Goal: Task Accomplishment & Management: Use online tool/utility

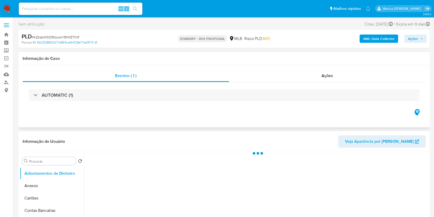
select select "10"
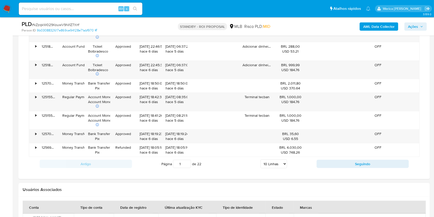
scroll to position [596, 0]
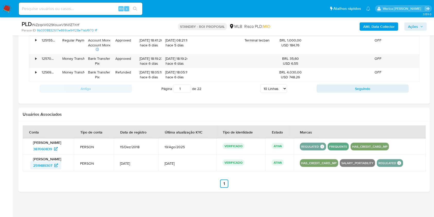
click at [36, 167] on span "2511489307" at bounding box center [42, 165] width 19 height 8
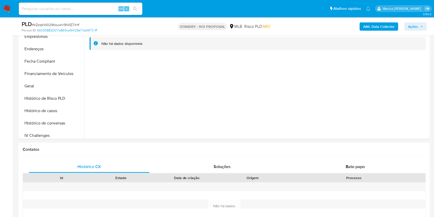
scroll to position [94, 0]
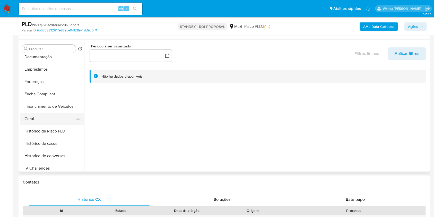
click at [36, 118] on button "Geral" at bounding box center [50, 119] width 60 height 12
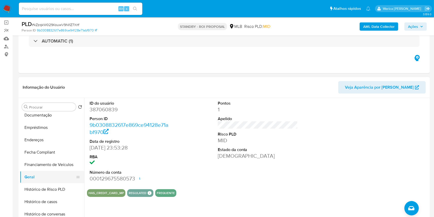
scroll to position [69, 0]
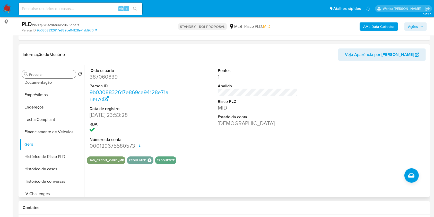
click at [41, 77] on div "Procurar" at bounding box center [49, 74] width 54 height 8
click at [41, 73] on input "Procurar" at bounding box center [51, 74] width 45 height 5
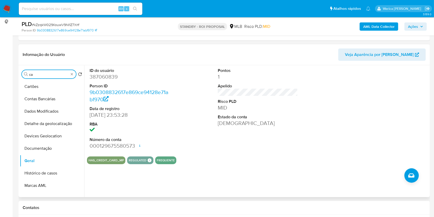
scroll to position [0, 0]
type input "ca"
click at [47, 85] on button "Cartões" at bounding box center [50, 86] width 60 height 12
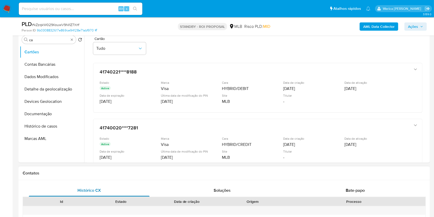
scroll to position [69, 0]
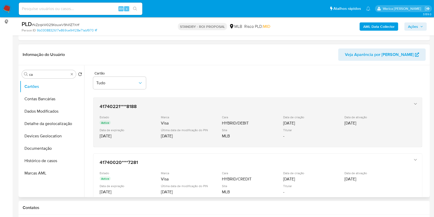
click at [397, 105] on h3 "41740221****8188" at bounding box center [253, 106] width 306 height 5
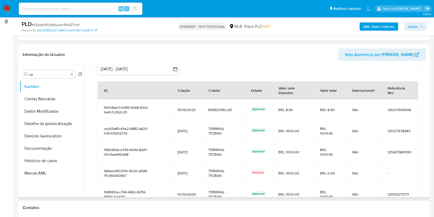
scroll to position [137, 0]
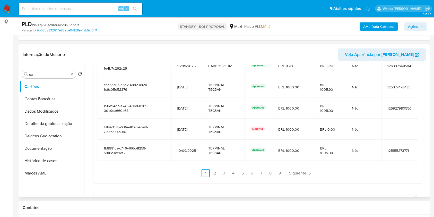
click at [213, 172] on link "2" at bounding box center [215, 173] width 8 height 8
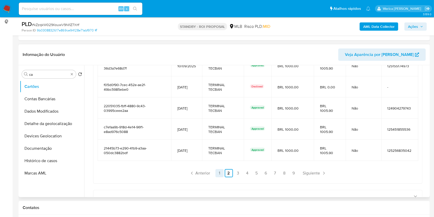
click at [216, 173] on link "1" at bounding box center [220, 173] width 8 height 8
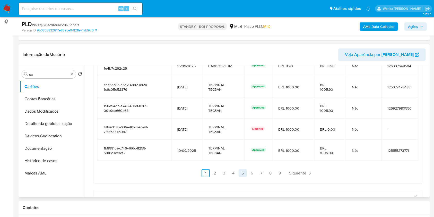
click at [240, 173] on link "5" at bounding box center [243, 173] width 8 height 8
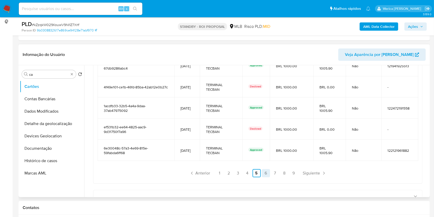
click at [268, 171] on link "6" at bounding box center [266, 173] width 8 height 8
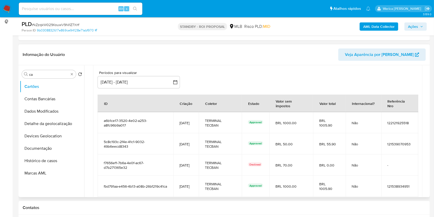
scroll to position [34, 0]
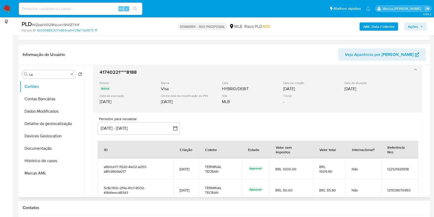
click at [414, 66] on div "41740221****8188 Estado Active Marca Visa Cara HYBRID/DEBIT Data de criação 29/…" at bounding box center [258, 87] width 329 height 49
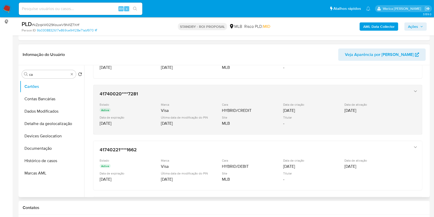
click at [246, 114] on div "Estado Active Marca Visa Cara HYBRID/CREDIT Data de criação 29/07/2025 Data de …" at bounding box center [253, 116] width 306 height 26
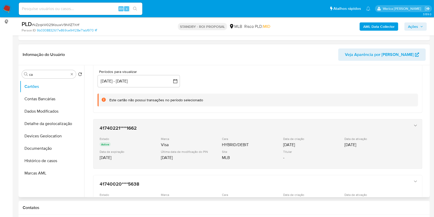
click at [305, 145] on div "10/01/2025" at bounding box center [313, 144] width 60 height 5
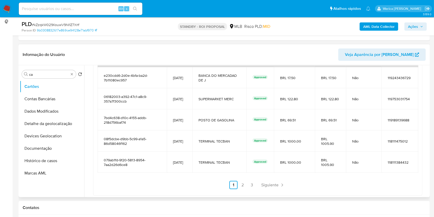
scroll to position [309, 0]
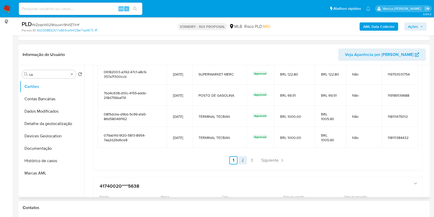
click at [240, 159] on link "2" at bounding box center [243, 160] width 8 height 8
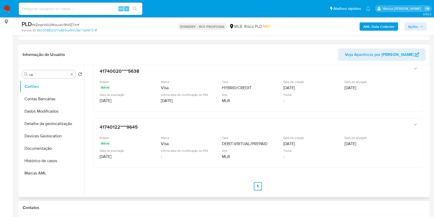
scroll to position [426, 0]
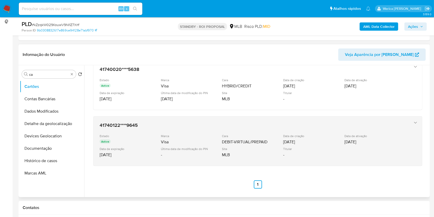
click at [273, 143] on div "DEBIT-VIRTUAL/PREPAID" at bounding box center [252, 141] width 60 height 5
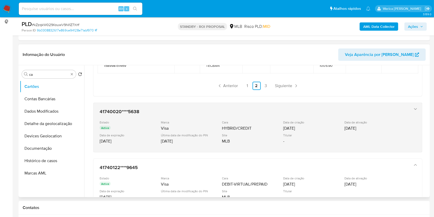
click at [258, 126] on div "HYBRID/CREDIT" at bounding box center [252, 128] width 60 height 5
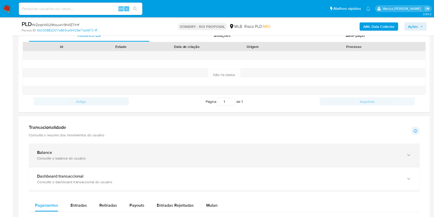
scroll to position [283, 0]
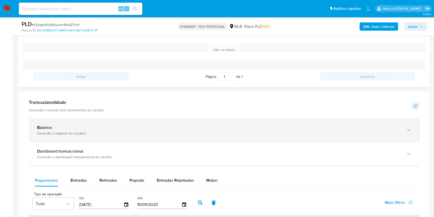
click at [108, 134] on div "Consulte o balance do usuário" at bounding box center [219, 133] width 364 height 5
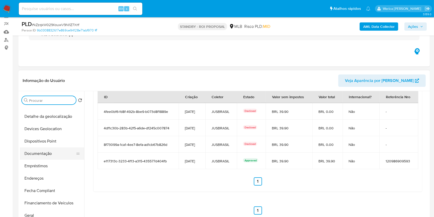
scroll to position [69, 0]
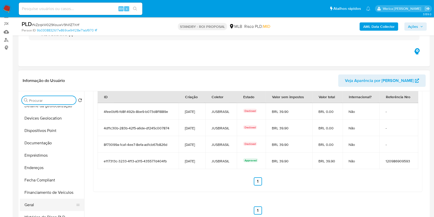
click at [54, 204] on button "Geral" at bounding box center [50, 205] width 60 height 12
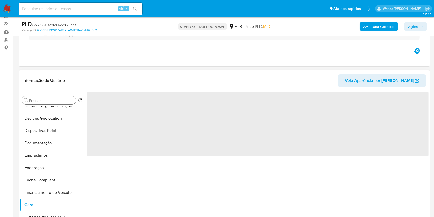
scroll to position [0, 0]
click at [124, 175] on div "‌" at bounding box center [256, 157] width 345 height 132
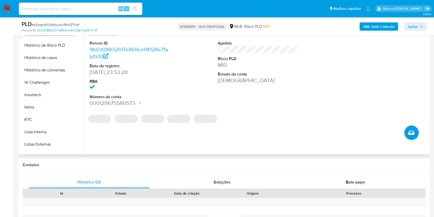
scroll to position [43, 0]
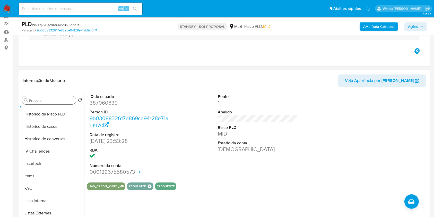
click at [101, 104] on dd "387060839" at bounding box center [130, 102] width 80 height 7
copy dd "387060839"
click at [103, 117] on link "9b0308832617e869ce94128e71abf970" at bounding box center [129, 121] width 79 height 15
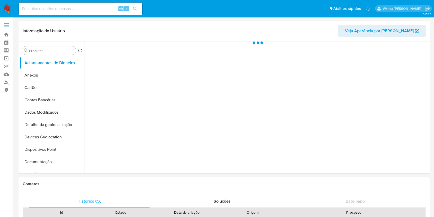
select select "10"
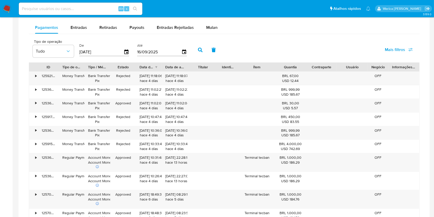
scroll to position [172, 0]
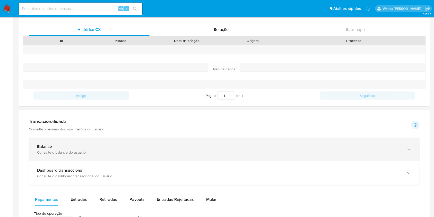
click at [200, 138] on div "Balance Consulte o balance do usuário" at bounding box center [224, 149] width 391 height 23
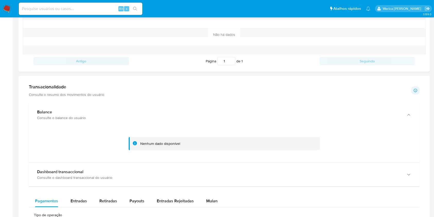
scroll to position [240, 0]
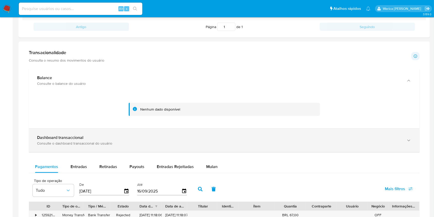
click at [222, 133] on div "Dashboard transaccional Consulte o dashboard transaccional do usuário" at bounding box center [224, 140] width 391 height 23
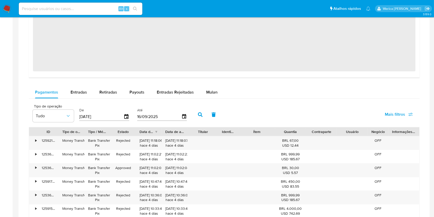
scroll to position [505, 0]
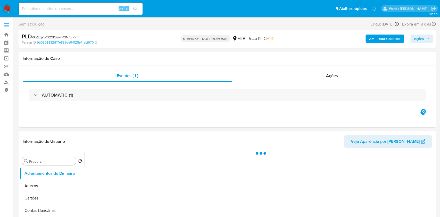
select select "10"
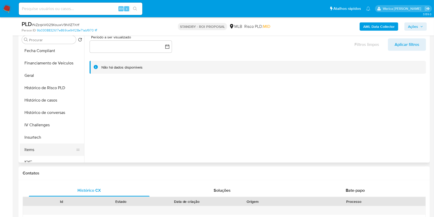
scroll to position [240, 0]
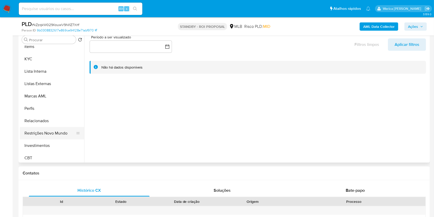
drag, startPoint x: 57, startPoint y: 134, endPoint x: 71, endPoint y: 134, distance: 14.2
click at [57, 134] on button "Restrições Novo Mundo" at bounding box center [50, 133] width 60 height 12
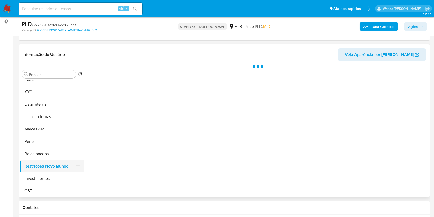
scroll to position [242, 0]
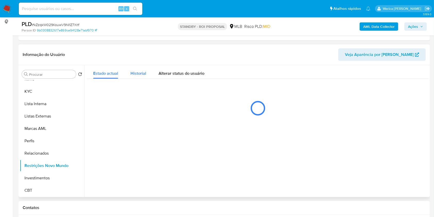
click at [129, 75] on button "Historial" at bounding box center [138, 72] width 28 height 14
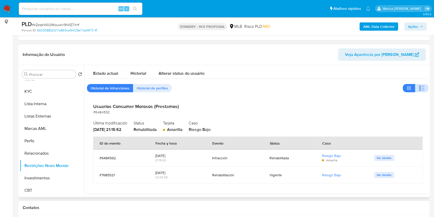
click at [419, 89] on icon "button" at bounding box center [422, 88] width 6 height 6
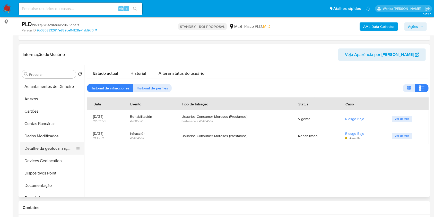
scroll to position [0, 0]
click at [55, 112] on button "Cartões" at bounding box center [50, 111] width 60 height 12
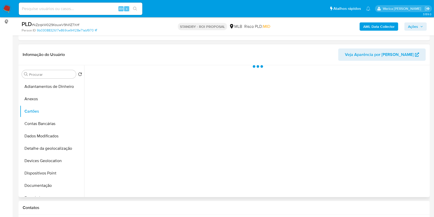
click at [301, 144] on div at bounding box center [256, 131] width 345 height 132
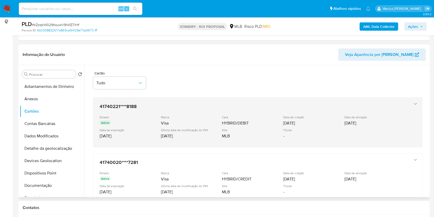
scroll to position [34, 0]
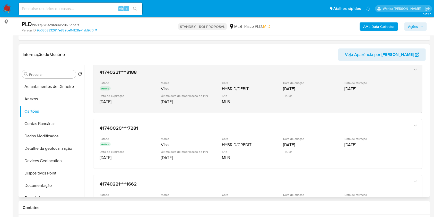
click at [358, 94] on div "Estado Active Marca Visa Cara HYBRID/DEBIT Data de criação 29/07/2025 Data de a…" at bounding box center [253, 94] width 306 height 26
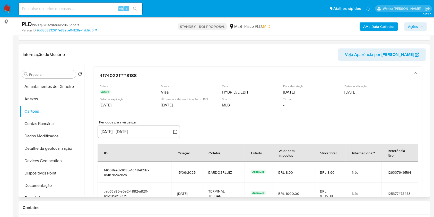
scroll to position [0, 0]
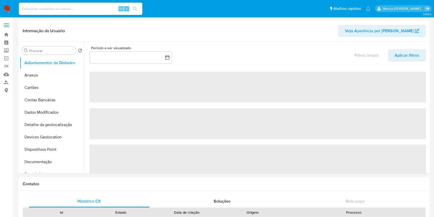
select select "10"
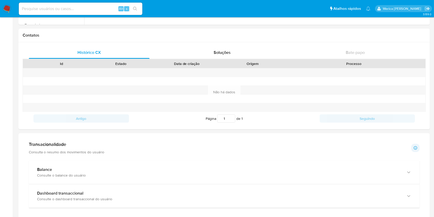
scroll to position [214, 0]
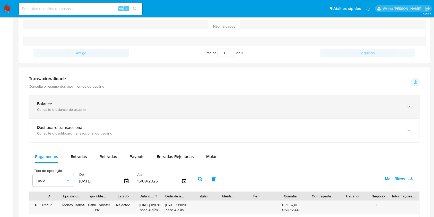
click at [146, 115] on div "Balance Consulte o balance do usuário" at bounding box center [224, 106] width 391 height 23
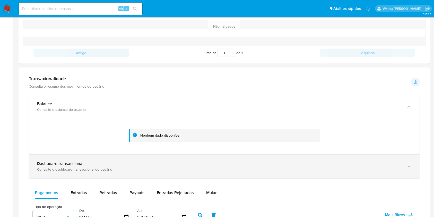
click at [218, 169] on div "Consulte o dashboard transaccional do usuário" at bounding box center [219, 169] width 364 height 5
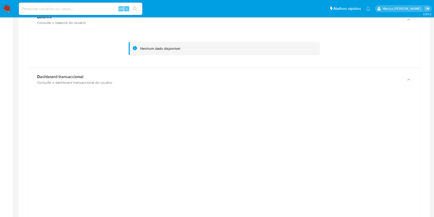
scroll to position [317, 0]
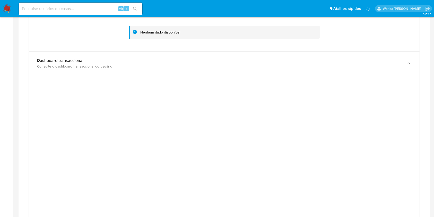
click at [410, 166] on div at bounding box center [224, 195] width 383 height 232
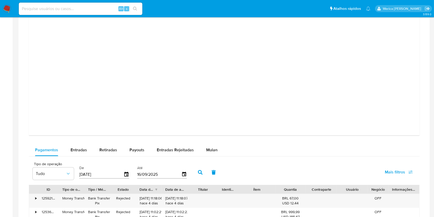
scroll to position [592, 0]
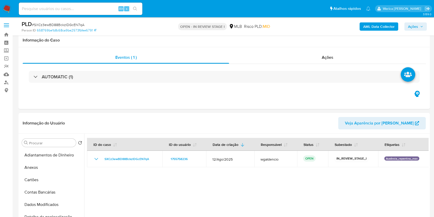
select select "10"
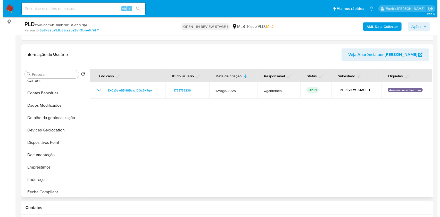
scroll to position [2, 0]
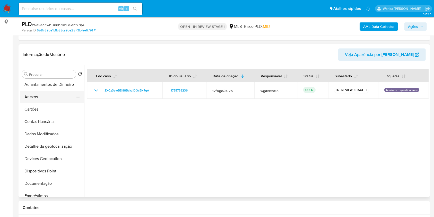
click at [49, 102] on button "Anexos" at bounding box center [50, 97] width 60 height 12
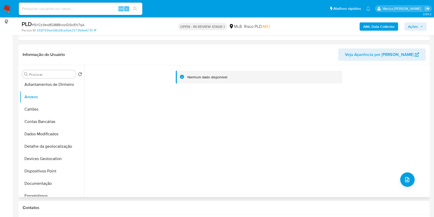
click at [400, 185] on div "Nenhum dado disponível" at bounding box center [256, 131] width 345 height 132
click at [401, 179] on button "upload-file" at bounding box center [408, 179] width 14 height 14
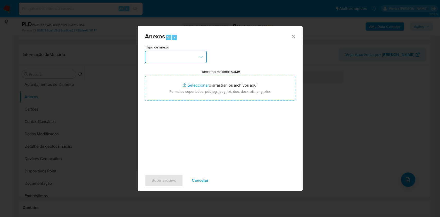
click at [163, 56] on button "button" at bounding box center [176, 57] width 62 height 12
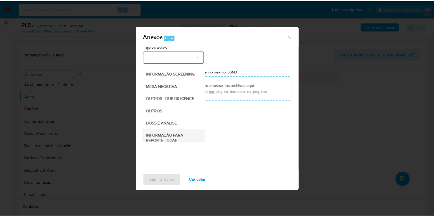
scroll to position [79, 0]
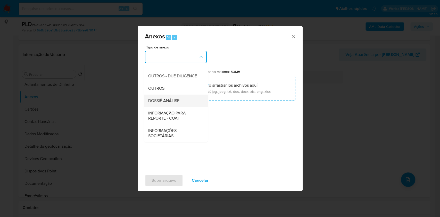
click at [171, 99] on span "DOSSIÊ ANÁLISE" at bounding box center [163, 100] width 31 height 5
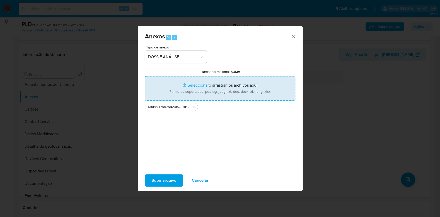
type input "C:\fakepath\SAR - XXXX - CNPJ 52861074000116 - NAP COMERCIO DE PNEUMATICOS LTDA…"
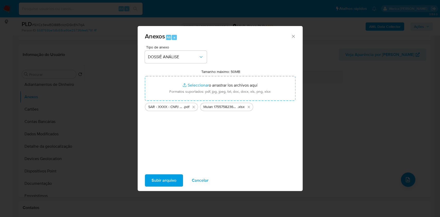
click at [169, 180] on span "Subir arquivo" at bounding box center [163, 180] width 25 height 11
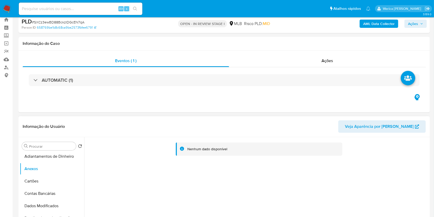
scroll to position [0, 0]
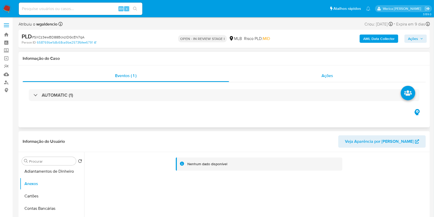
click at [324, 79] on div "Ações" at bounding box center [327, 76] width 197 height 12
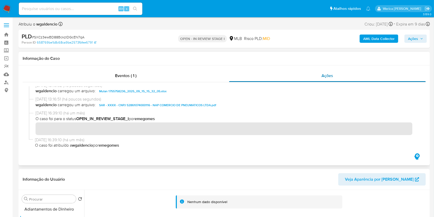
scroll to position [5, 0]
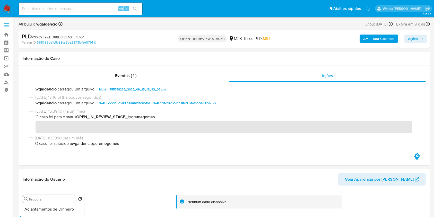
click at [414, 41] on span "Ações" at bounding box center [413, 39] width 10 height 8
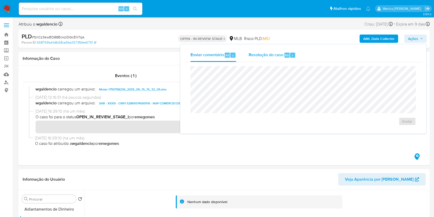
click at [289, 50] on div "Resolução do caso Alt r" at bounding box center [272, 54] width 47 height 13
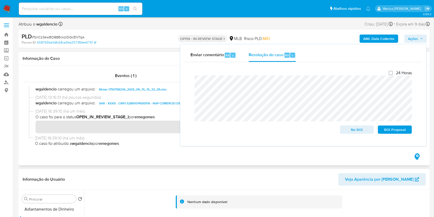
click at [154, 141] on span "O caso foi atribuído a wgaldencio por emegomes" at bounding box center [226, 144] width 383 height 6
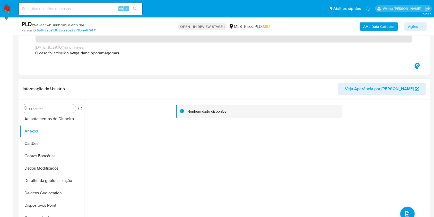
scroll to position [103, 0]
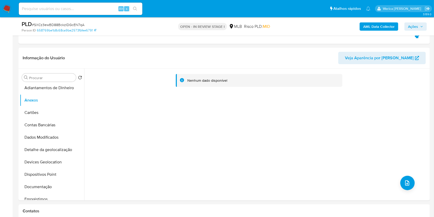
click at [409, 29] on span "Ações" at bounding box center [413, 26] width 10 height 8
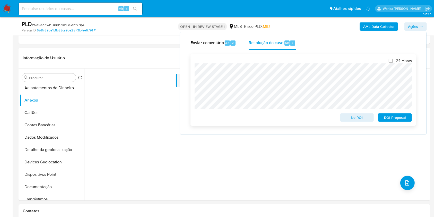
click at [385, 117] on span "ROI Proposal" at bounding box center [395, 117] width 27 height 7
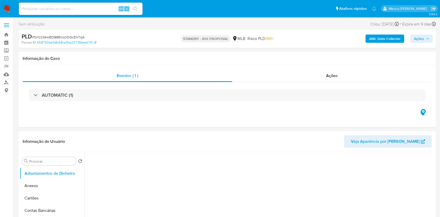
select select "10"
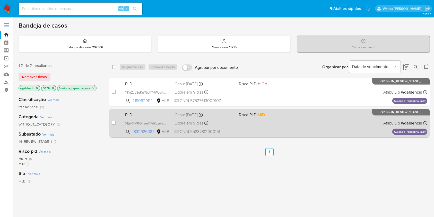
click at [284, 118] on div "PLD XEaRFMRO4seWiPdKzsmYujYd 1832926037 MLB Risco PLD: MID Criou: [DATE] Criou:…" at bounding box center [275, 123] width 304 height 26
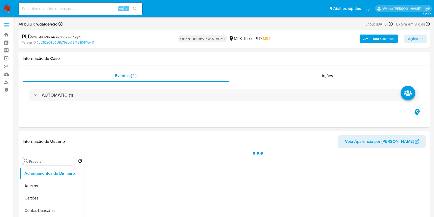
select select "10"
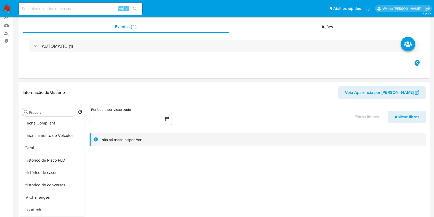
scroll to position [137, 0]
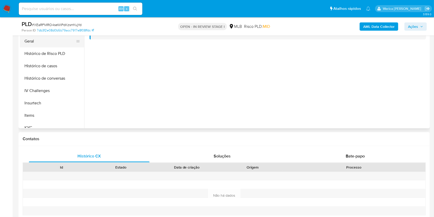
click at [40, 40] on button "Geral" at bounding box center [50, 41] width 60 height 12
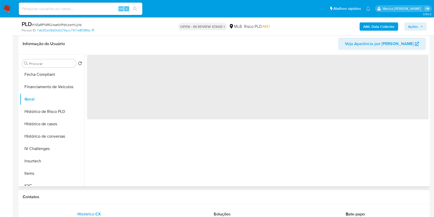
scroll to position [69, 0]
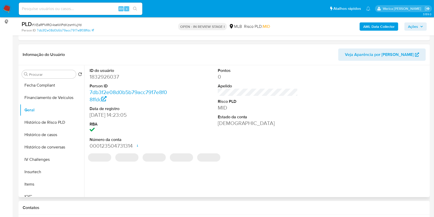
click at [132, 76] on dd "1832926037" at bounding box center [130, 76] width 80 height 7
click at [101, 78] on dd "1832926037" at bounding box center [130, 76] width 80 height 7
copy dd "1832926037"
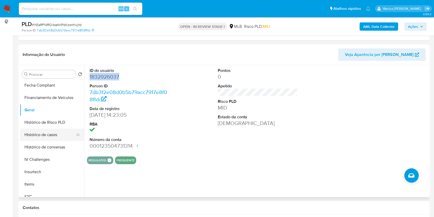
click at [52, 133] on button "Histórico de casos" at bounding box center [50, 135] width 60 height 12
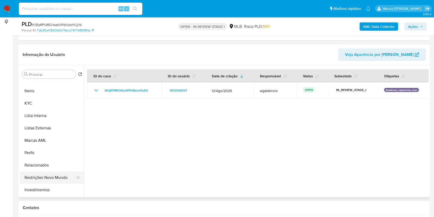
scroll to position [242, 0]
click at [57, 172] on button "Investimentos" at bounding box center [50, 178] width 60 height 12
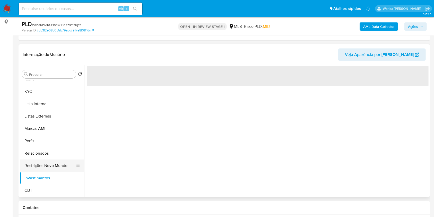
click at [54, 166] on button "Restrições Novo Mundo" at bounding box center [50, 165] width 60 height 12
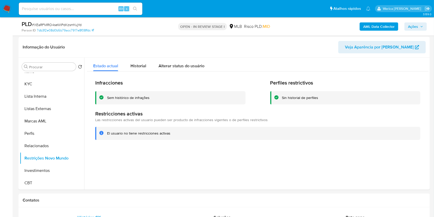
scroll to position [34, 0]
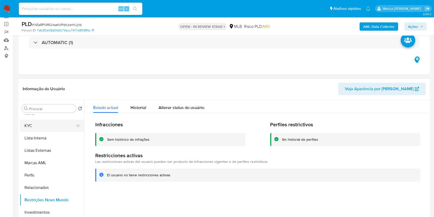
drag, startPoint x: 50, startPoint y: 130, endPoint x: 45, endPoint y: 126, distance: 5.7
click at [47, 127] on ul "Adiantamentos de Dinheiro Anexos Cartões Contas Bancárias Dados Modificados Det…" at bounding box center [52, 173] width 64 height 116
click at [47, 127] on button "KYC" at bounding box center [50, 126] width 60 height 12
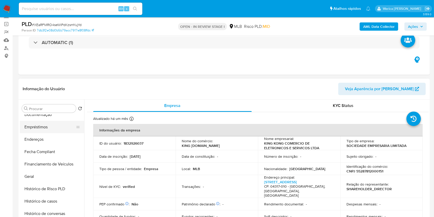
scroll to position [71, 0]
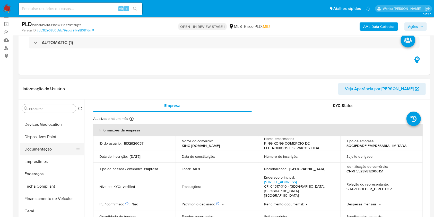
click at [54, 149] on button "Documentação" at bounding box center [50, 149] width 60 height 12
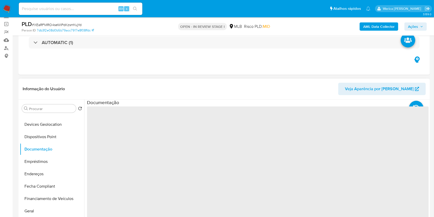
click at [97, 132] on span "‌" at bounding box center [258, 188] width 342 height 165
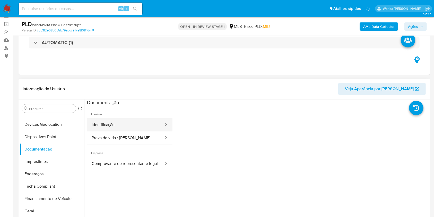
click at [117, 125] on button "Identificação" at bounding box center [125, 124] width 77 height 13
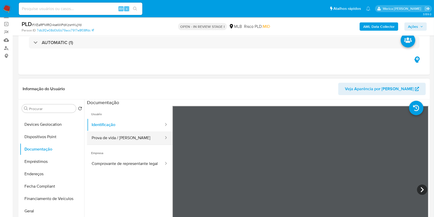
click at [152, 135] on button "Prova de vida / [PERSON_NAME]" at bounding box center [125, 137] width 77 height 13
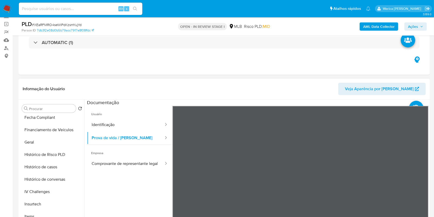
scroll to position [208, 0]
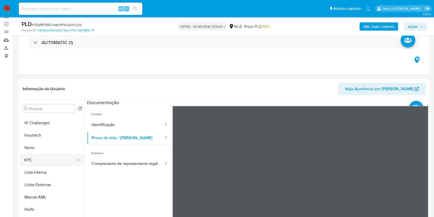
click at [44, 159] on button "KYC" at bounding box center [50, 160] width 60 height 12
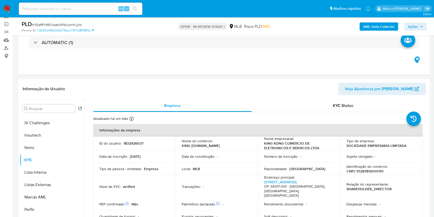
click at [361, 171] on p "CNPJ 55287812000151" at bounding box center [365, 171] width 37 height 5
copy p "55287812000151"
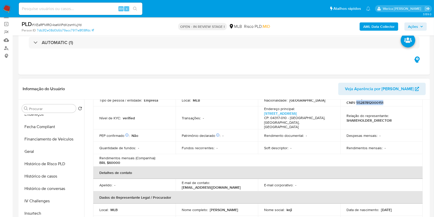
scroll to position [71, 0]
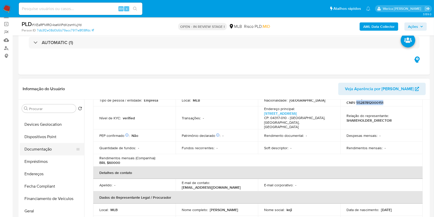
click at [49, 149] on button "Documentação" at bounding box center [50, 149] width 60 height 12
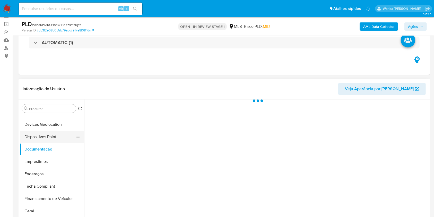
scroll to position [0, 0]
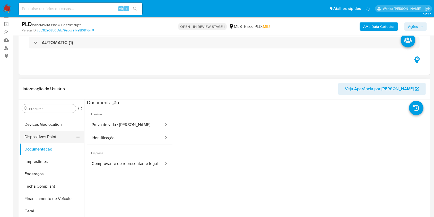
click at [116, 129] on button "Prova de vida / [PERSON_NAME]" at bounding box center [125, 124] width 77 height 13
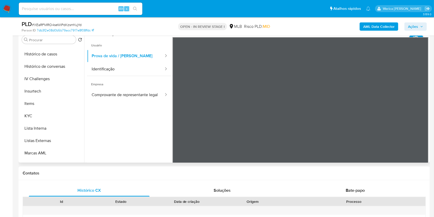
scroll to position [242, 0]
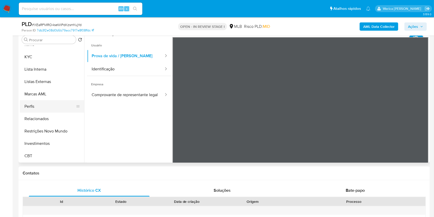
click at [56, 109] on button "Perfis" at bounding box center [50, 106] width 60 height 12
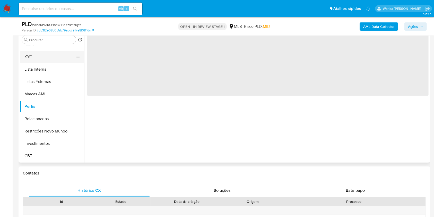
click at [40, 62] on button "KYC" at bounding box center [50, 57] width 60 height 12
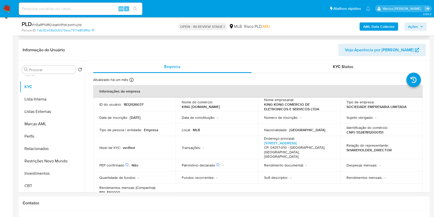
scroll to position [0, 0]
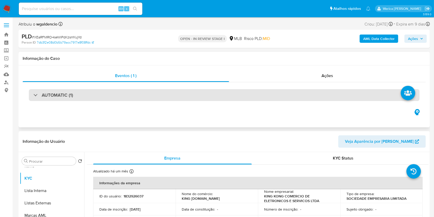
click at [226, 97] on div "AUTOMATIC (1)" at bounding box center [224, 95] width 391 height 12
